Goal: Information Seeking & Learning: Learn about a topic

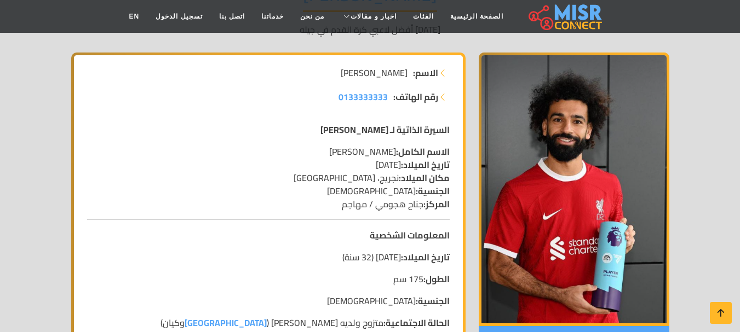
scroll to position [164, 0]
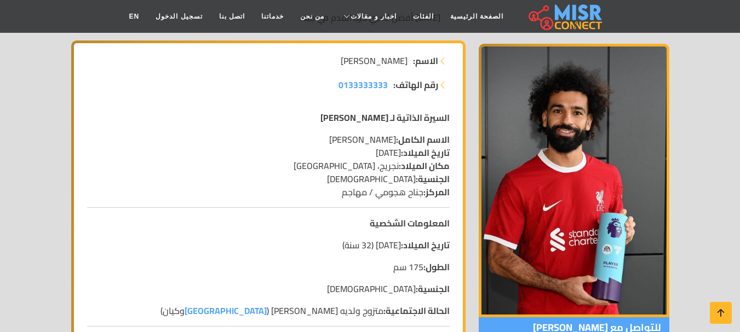
click at [413, 81] on strong "رقم الهاتف:" at bounding box center [415, 84] width 45 height 13
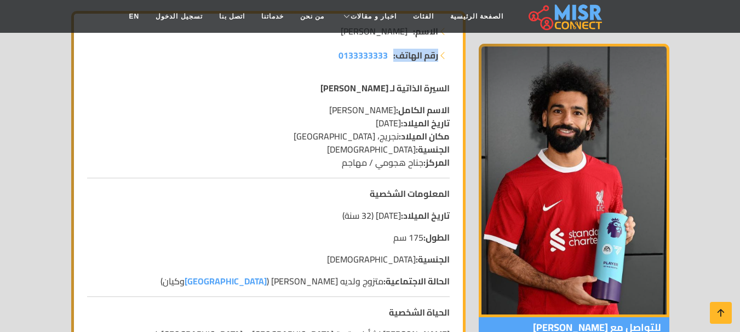
scroll to position [219, 0]
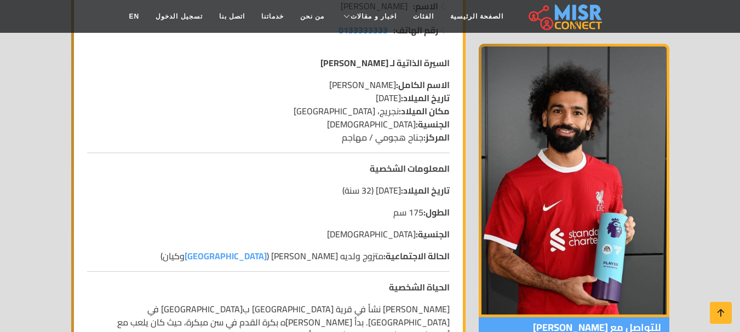
click at [433, 100] on strong "تاريخ الميلاد:" at bounding box center [425, 98] width 49 height 16
click at [433, 112] on strong "مكان الميلاد:" at bounding box center [424, 111] width 51 height 16
click at [441, 129] on strong "الجنسية:" at bounding box center [433, 124] width 34 height 16
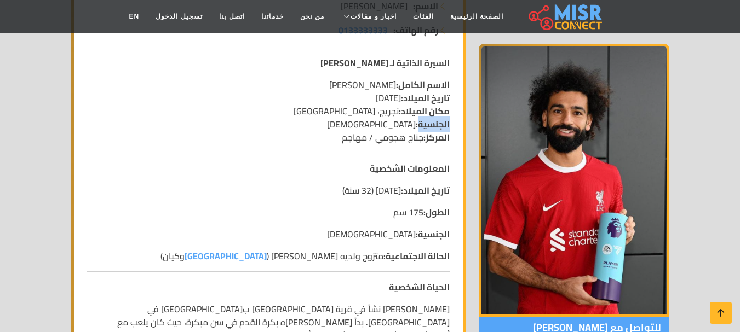
drag, startPoint x: 441, startPoint y: 129, endPoint x: 441, endPoint y: 143, distance: 14.8
click at [441, 129] on p "الاسم الكامل: [PERSON_NAME] تاريخ الميلاد: [DEMOGRAPHIC_DATA] مكان الميلاد: نجر…" at bounding box center [268, 111] width 363 height 66
click at [441, 141] on strong "المركز:" at bounding box center [436, 137] width 26 height 16
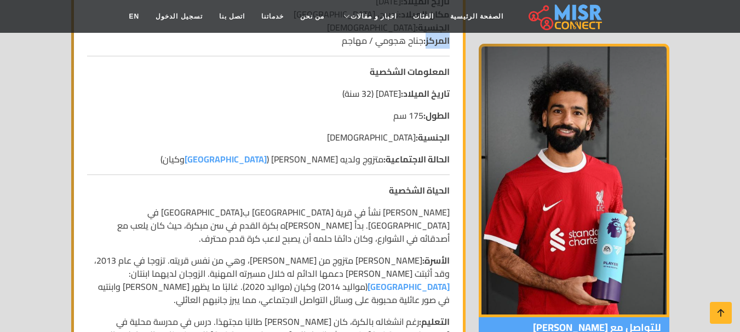
scroll to position [329, 0]
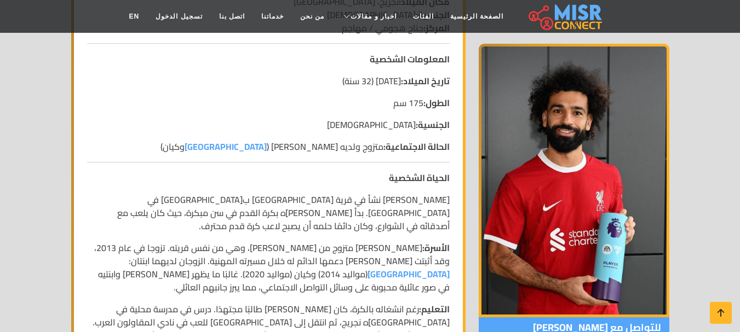
click at [433, 107] on strong "الطول:" at bounding box center [436, 103] width 26 height 16
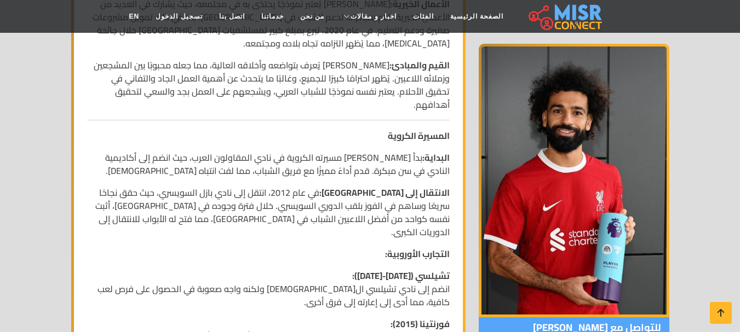
scroll to position [712, 0]
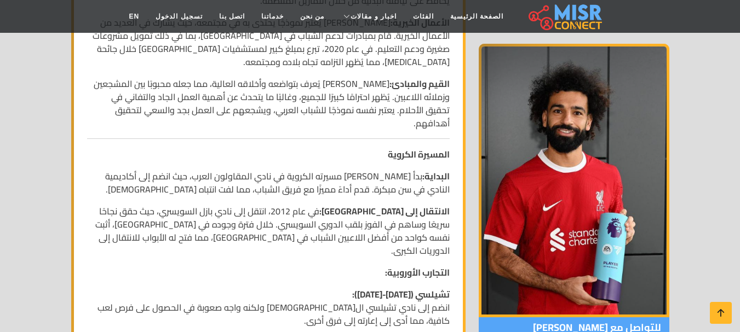
click at [436, 146] on strong "المسيرة الكروية" at bounding box center [419, 154] width 62 height 16
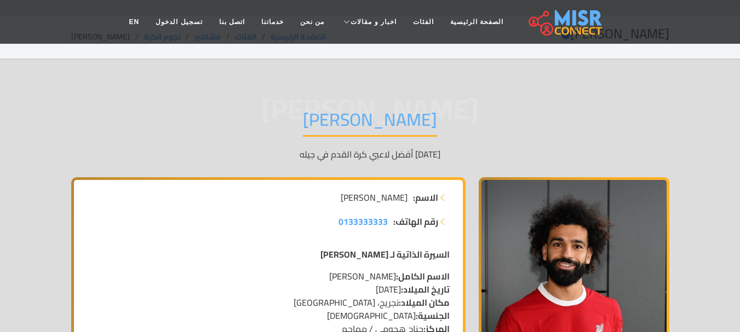
scroll to position [55, 0]
